Goal: Navigation & Orientation: Find specific page/section

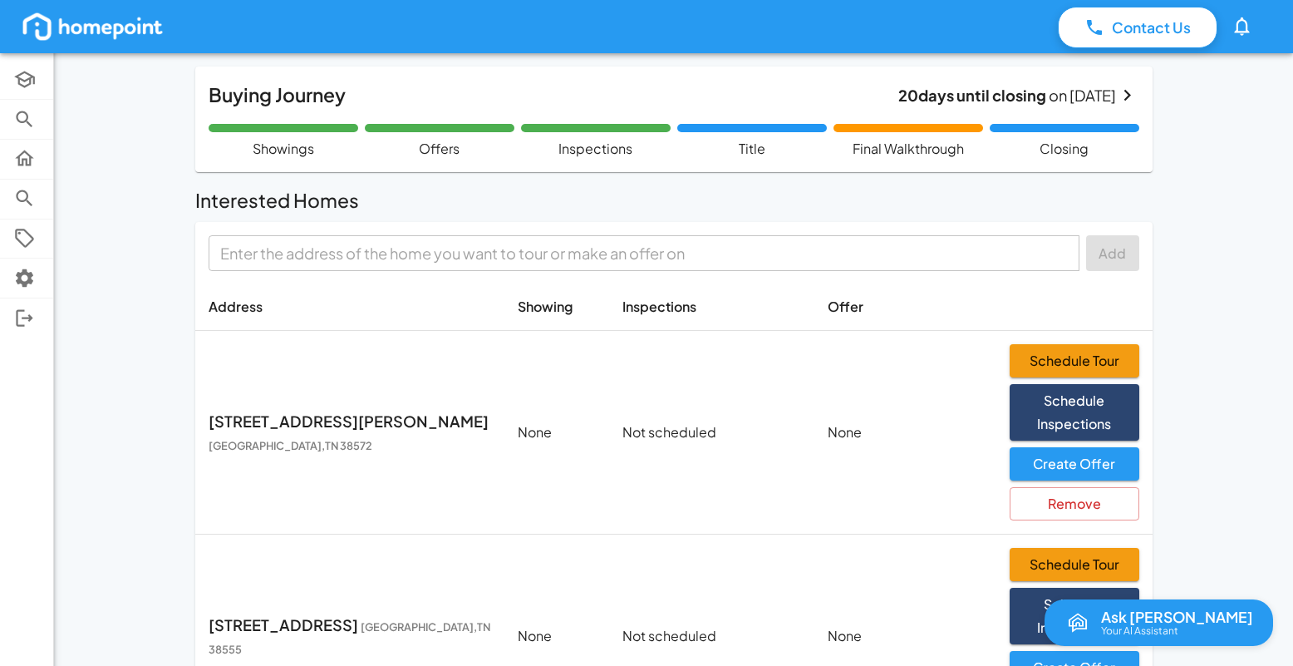
click at [90, 29] on img at bounding box center [92, 26] width 145 height 33
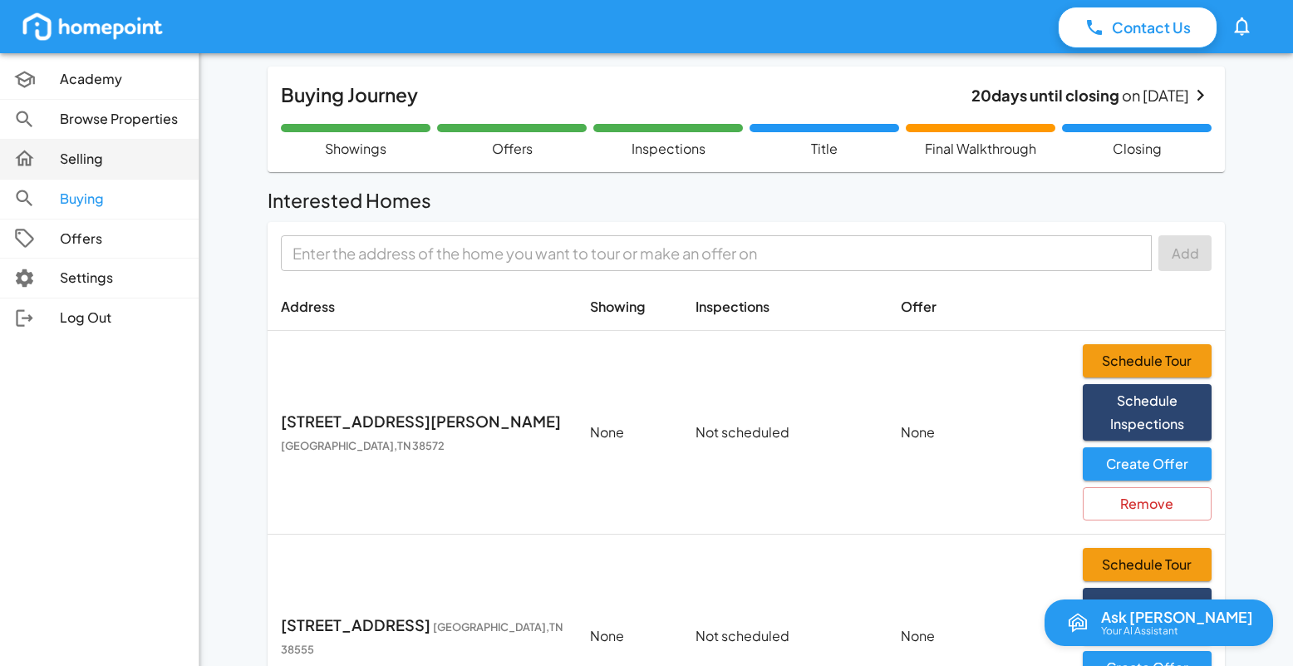
click at [29, 158] on icon at bounding box center [24, 158] width 22 height 22
